Goal: Find specific page/section: Find specific page/section

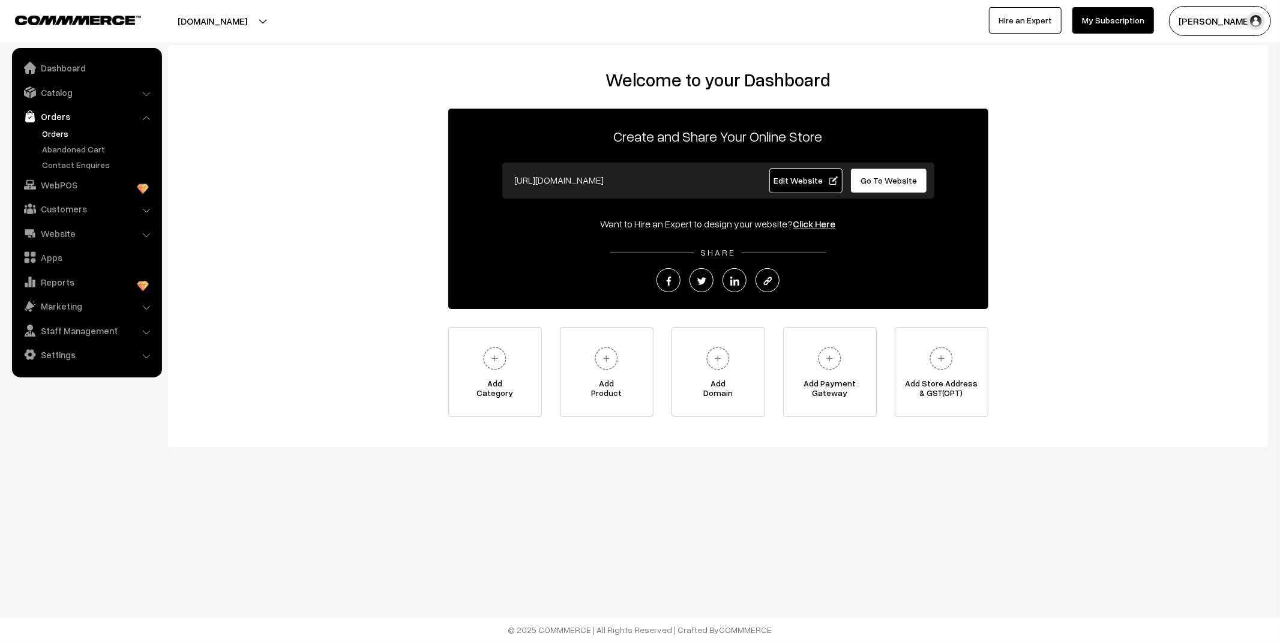
click at [61, 133] on link "Orders" at bounding box center [98, 133] width 119 height 13
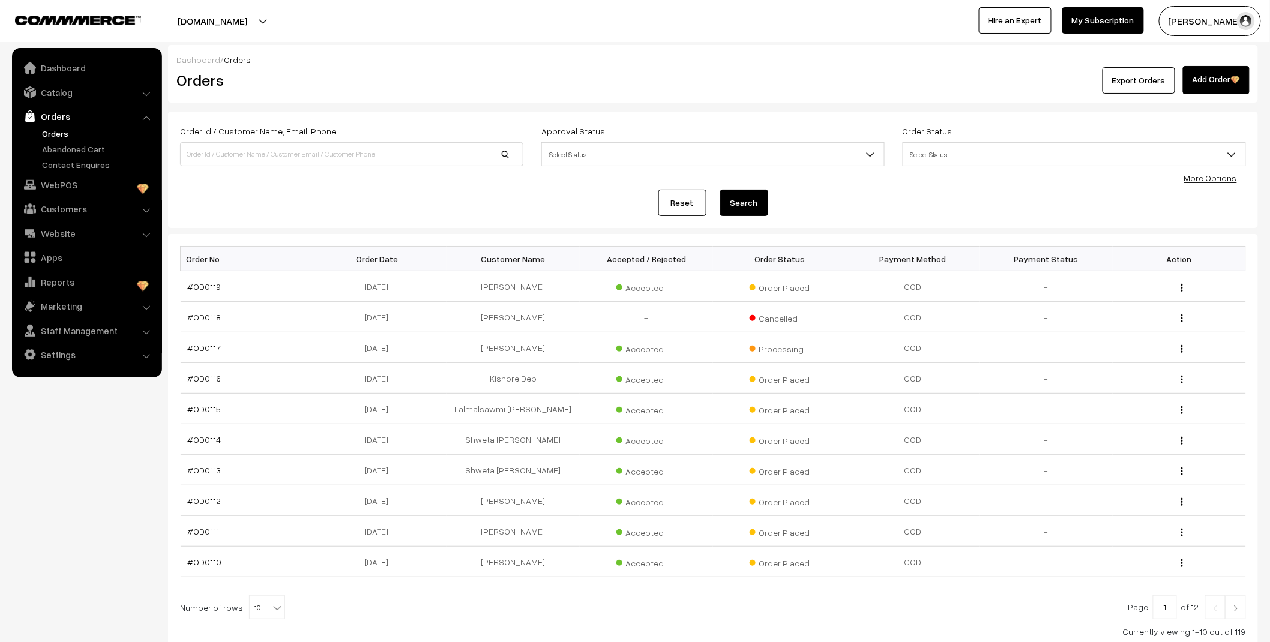
click at [64, 152] on link "Abandoned Cart" at bounding box center [98, 149] width 119 height 13
